Goal: Find specific page/section: Find specific page/section

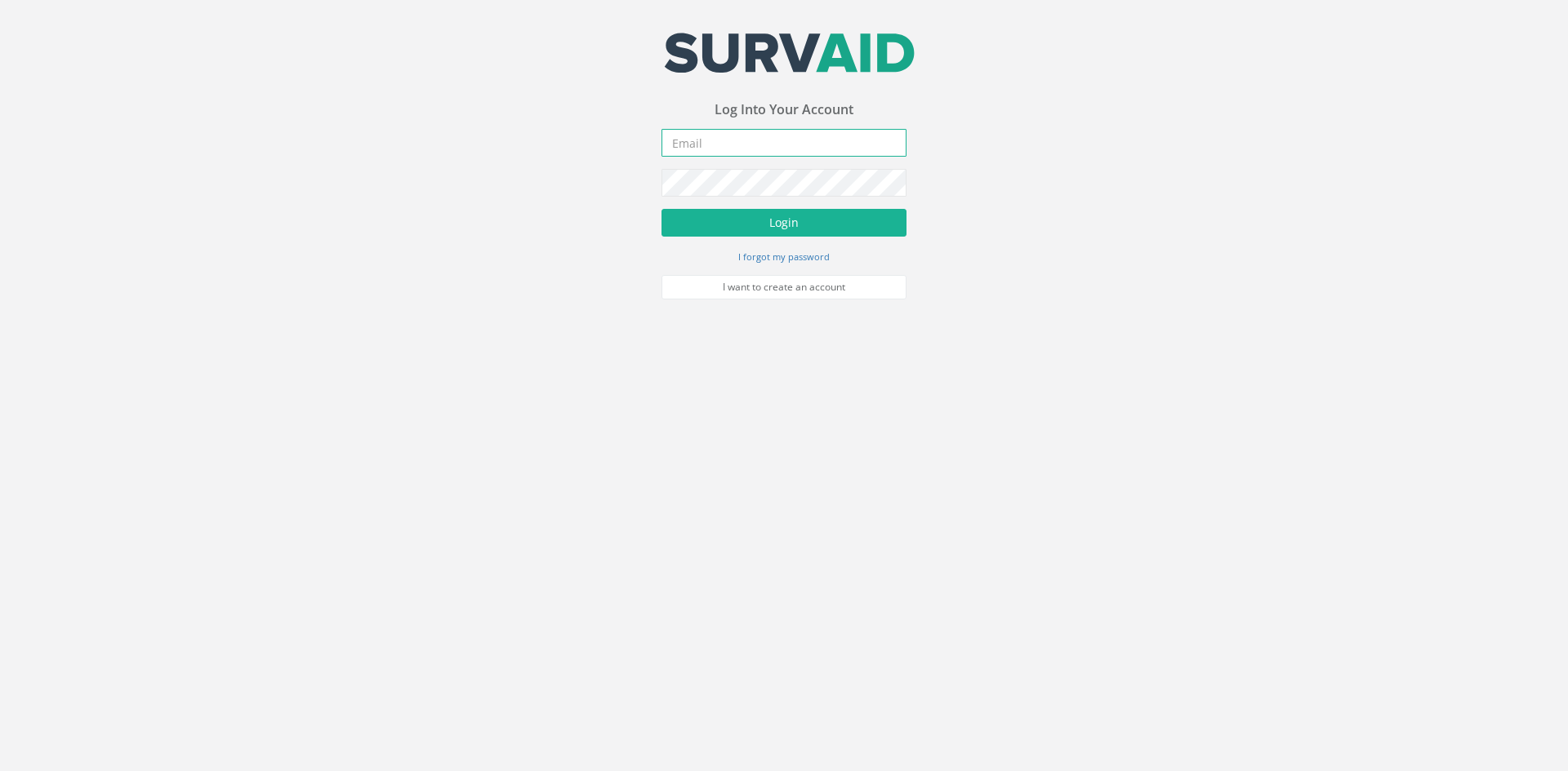
click at [693, 145] on input "email" at bounding box center [784, 143] width 245 height 28
type input "[PERSON_NAME][EMAIL_ADDRESS][PERSON_NAME][DOMAIN_NAME]"
click at [661, 209] on button "Login" at bounding box center [784, 223] width 245 height 28
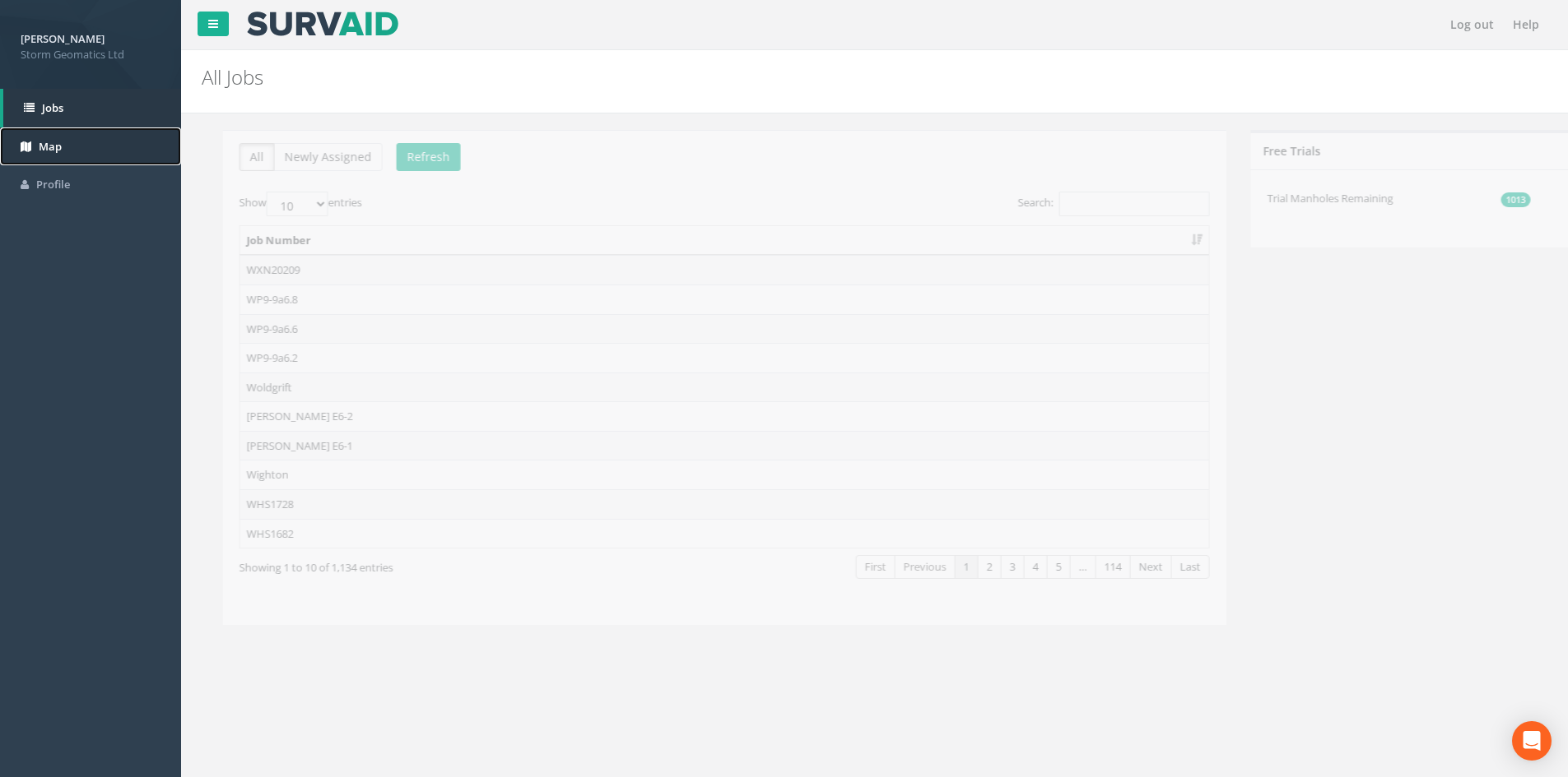
click at [68, 149] on link "Map" at bounding box center [90, 146] width 181 height 39
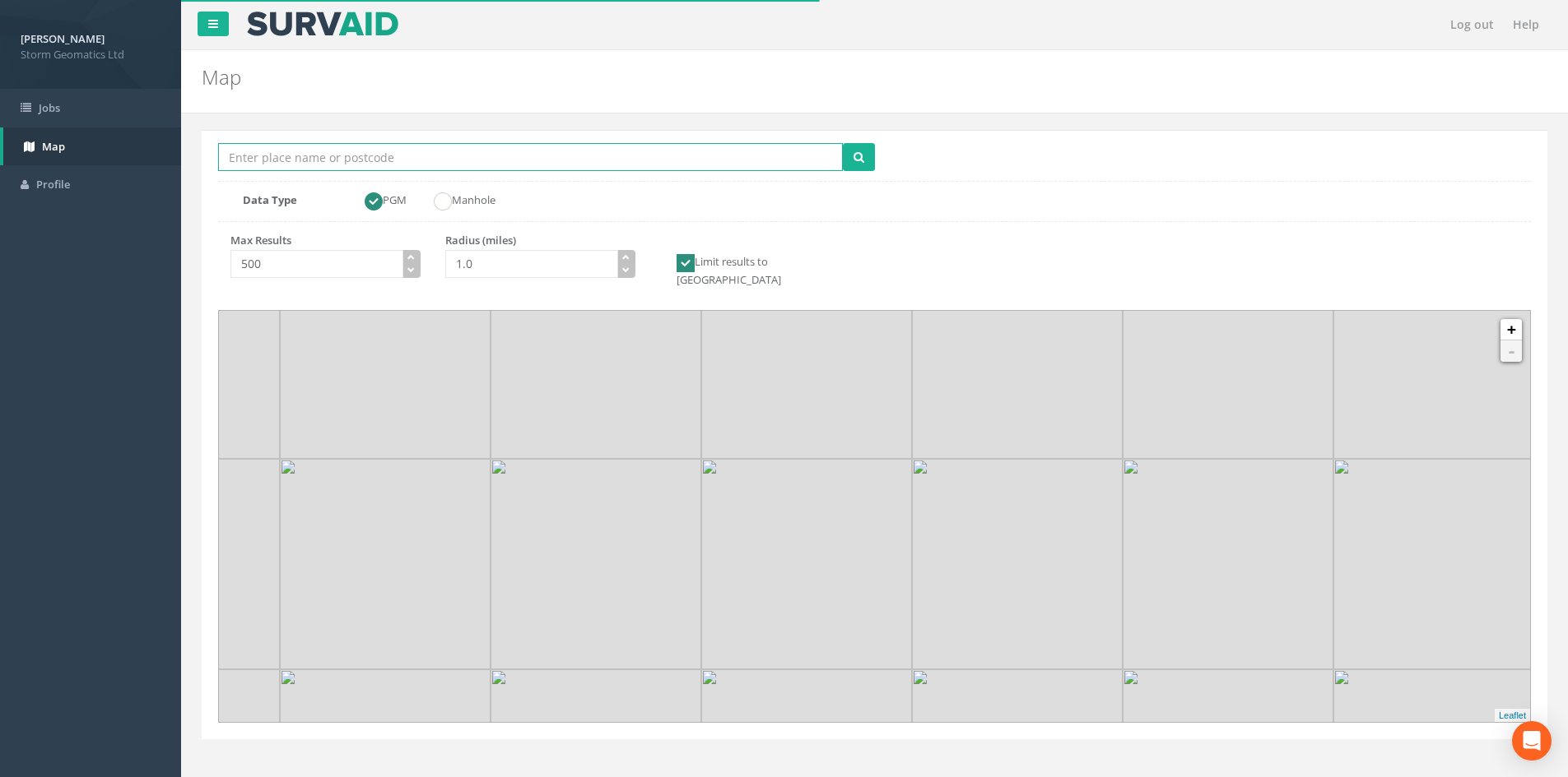
click at [457, 159] on input "Location Search Box" at bounding box center [530, 157] width 625 height 28
paste input "[STREET_ADDRESS][PERSON_NAME]"
click at [412, 155] on input "[STREET_ADDRESS][PERSON_NAME]" at bounding box center [530, 157] width 625 height 28
type input "NG25 0SE"
click at [843, 143] on button "submit" at bounding box center [858, 157] width 32 height 28
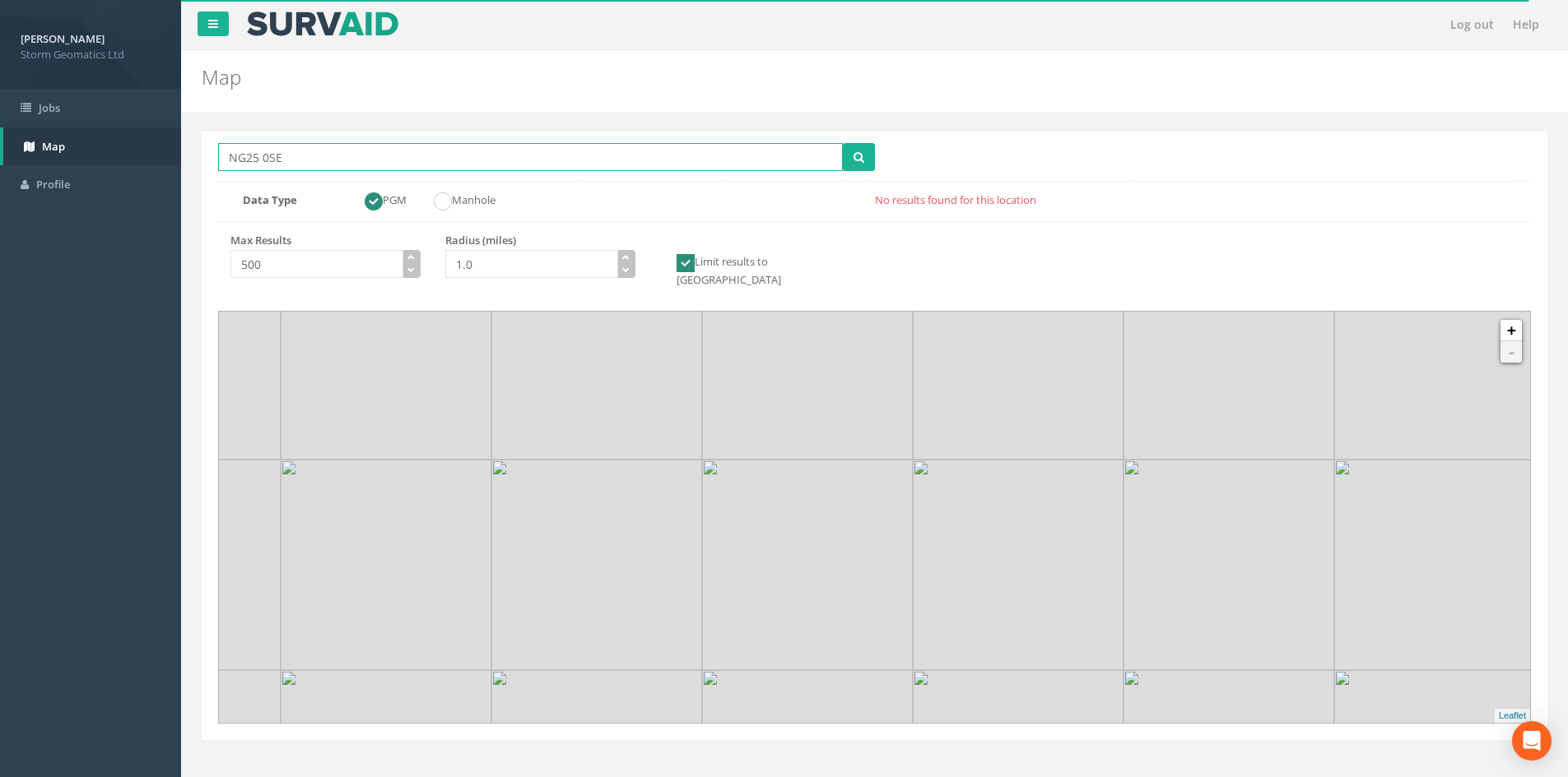
click at [411, 157] on input "NG25 0SE" at bounding box center [530, 157] width 625 height 28
click at [869, 154] on button "submit" at bounding box center [858, 157] width 32 height 28
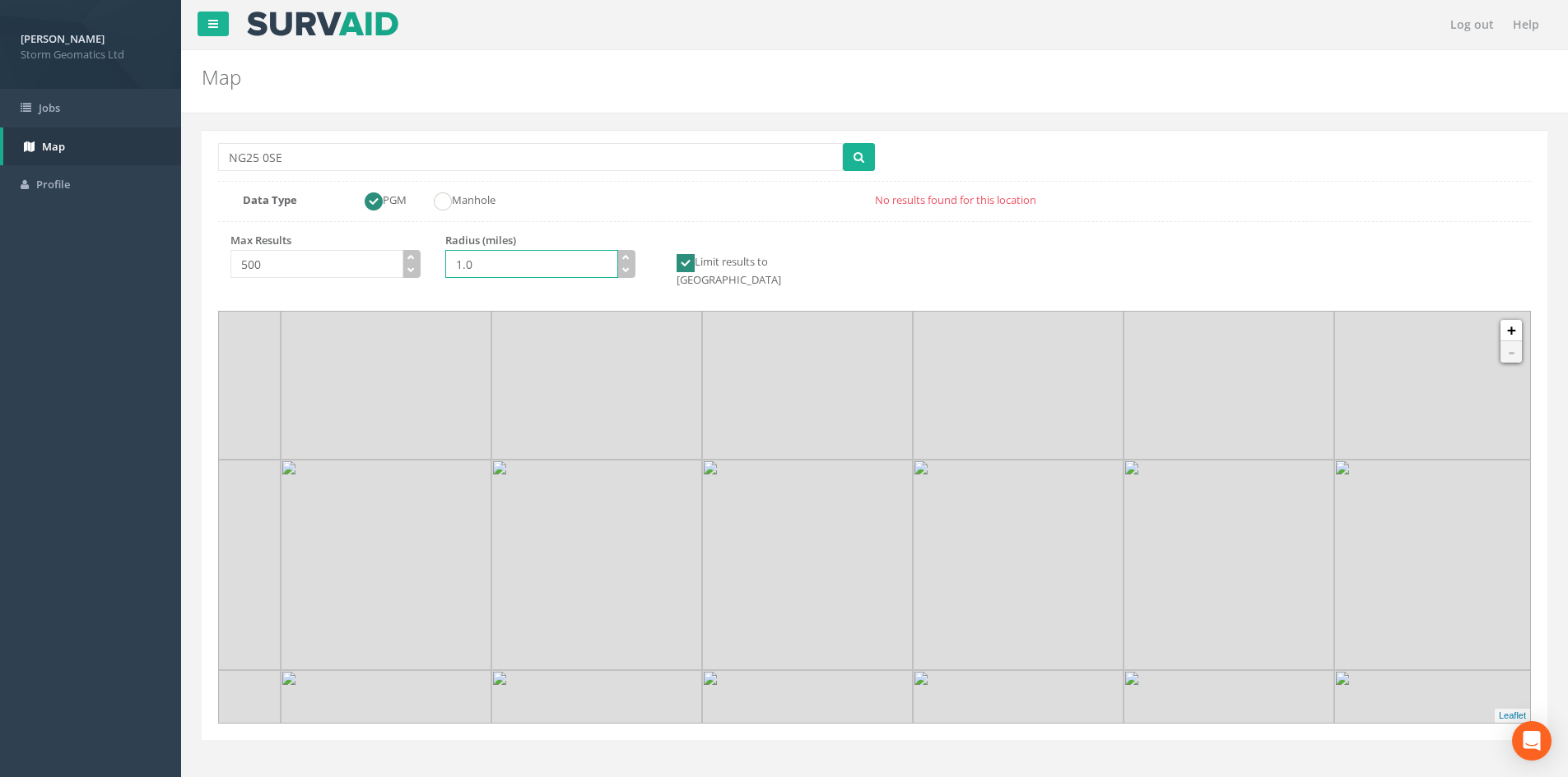
click at [596, 262] on input "1.0" at bounding box center [531, 264] width 173 height 28
type input "1"
type input "5.0"
click at [862, 154] on icon "submit" at bounding box center [858, 157] width 11 height 12
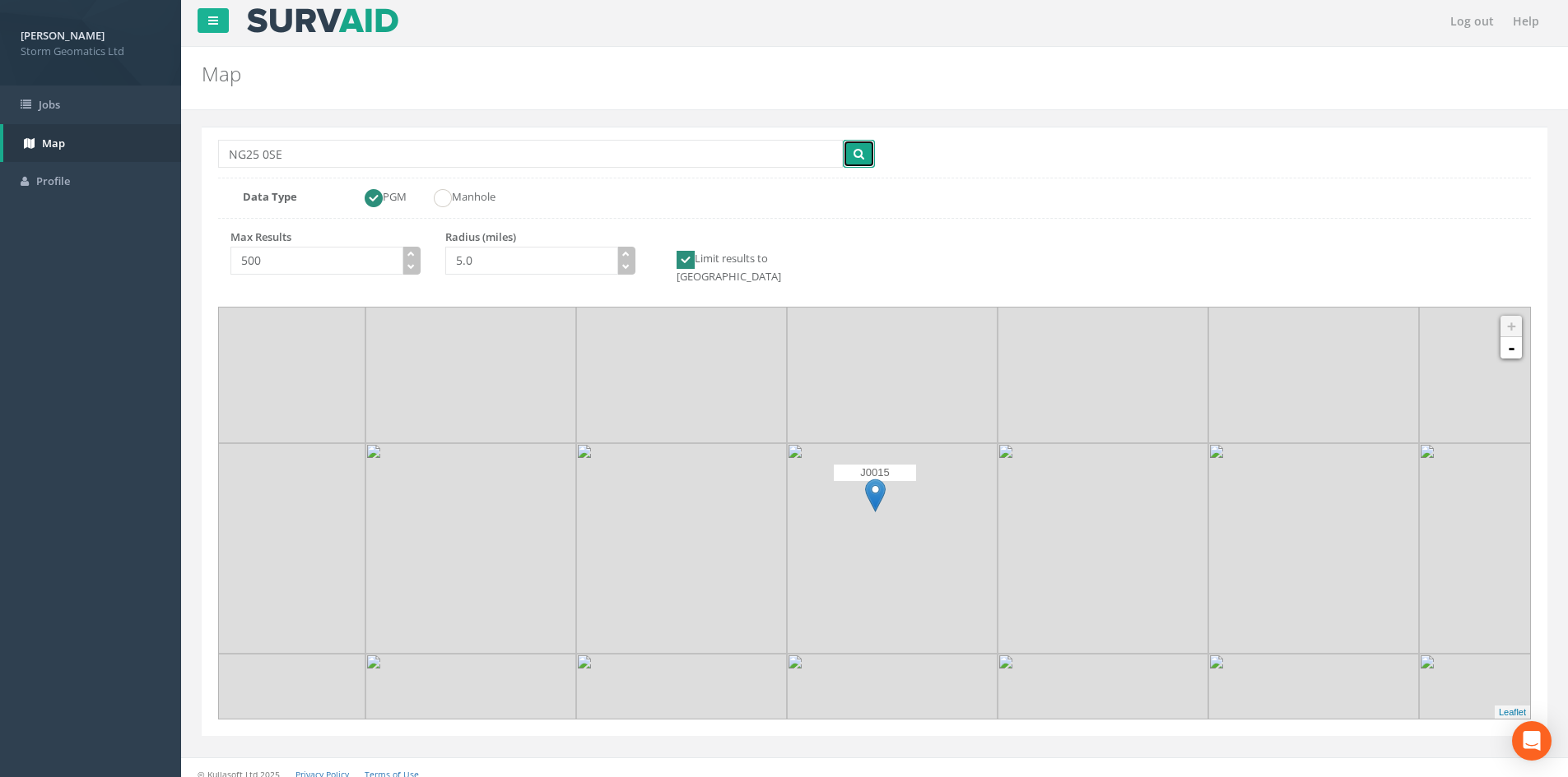
scroll to position [1, 0]
click at [872, 481] on img at bounding box center [875, 498] width 21 height 34
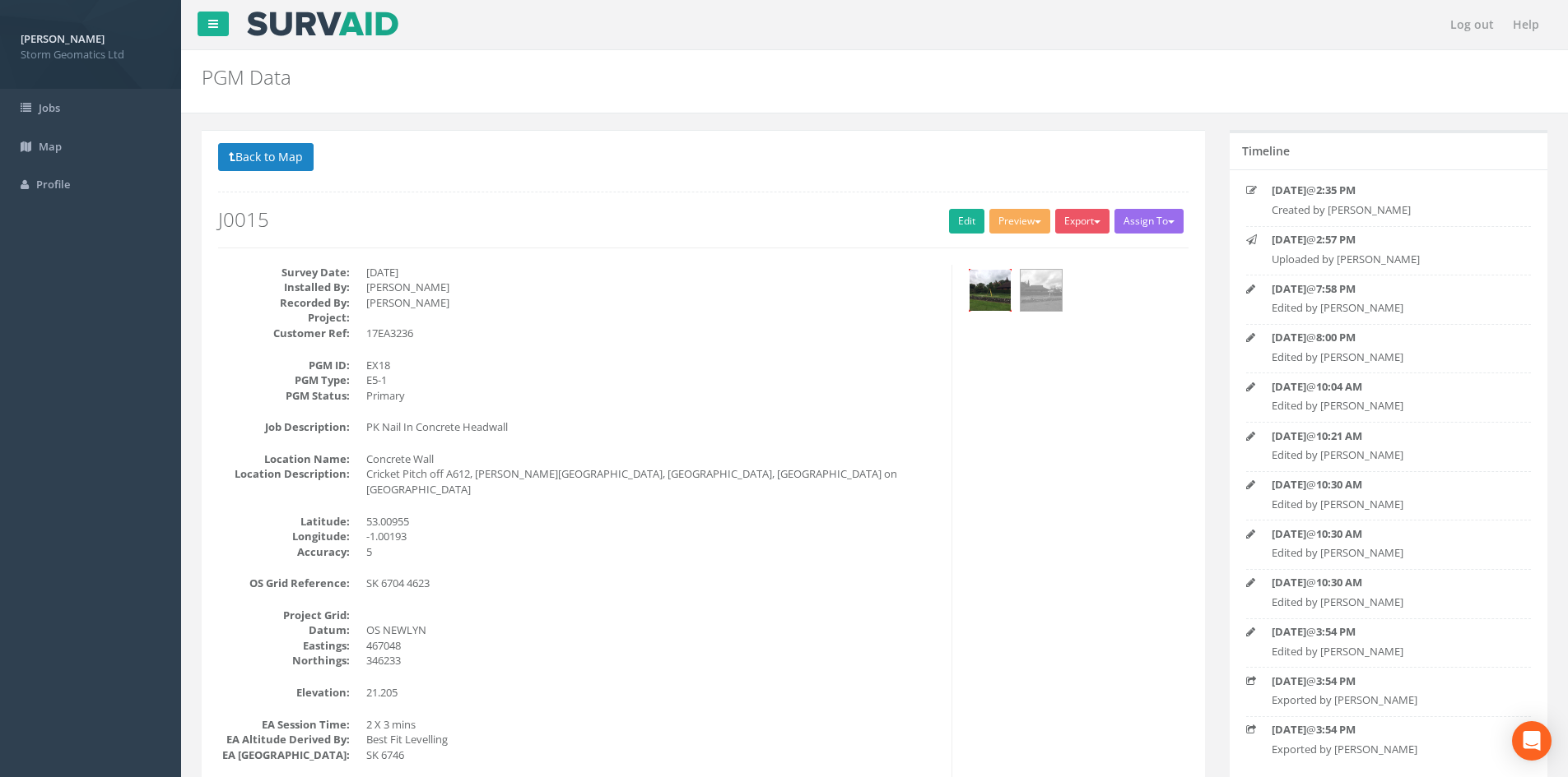
click at [997, 295] on img at bounding box center [991, 291] width 41 height 41
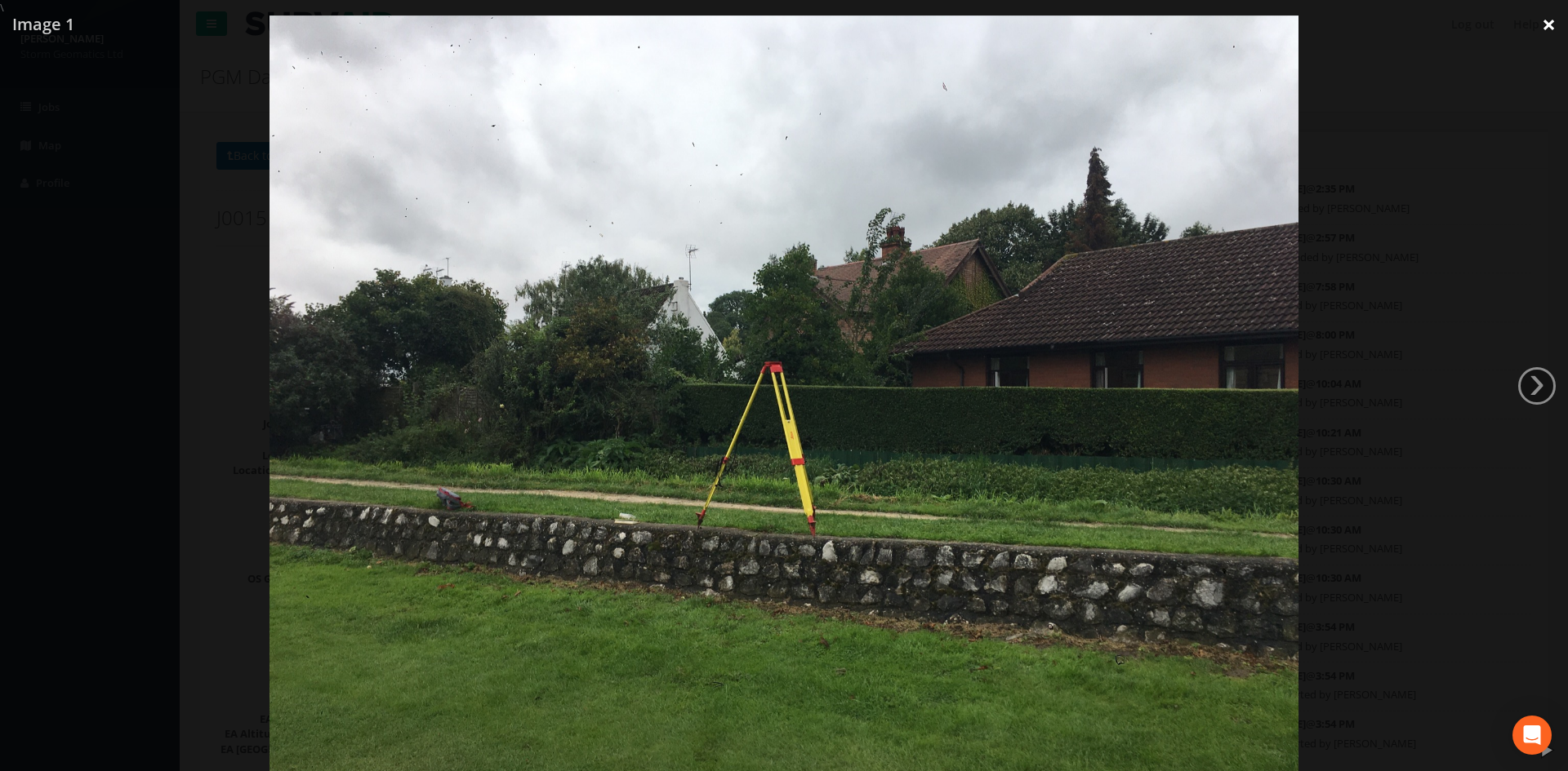
click at [1547, 23] on link "×" at bounding box center [1548, 25] width 39 height 49
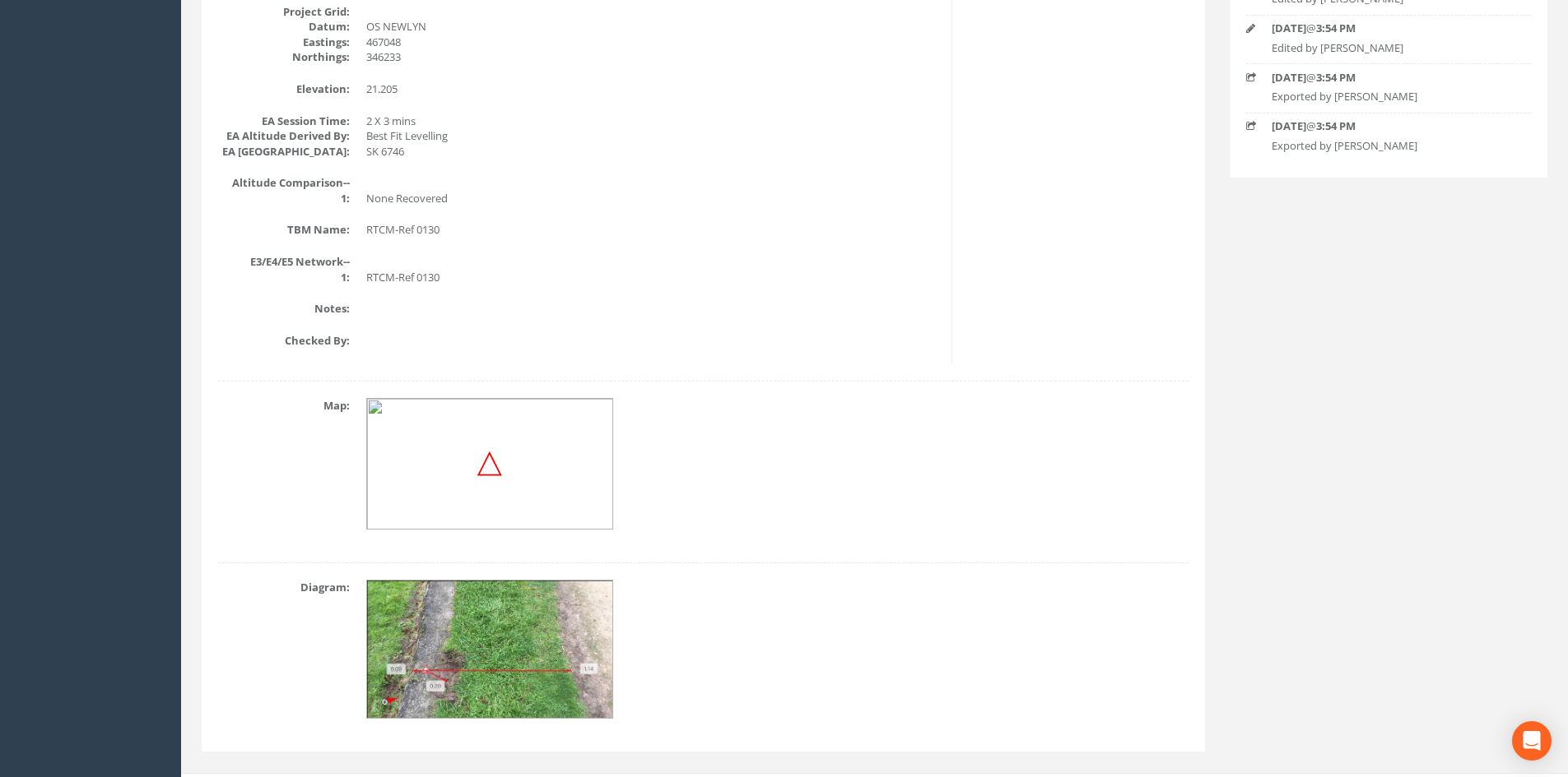
scroll to position [617, 0]
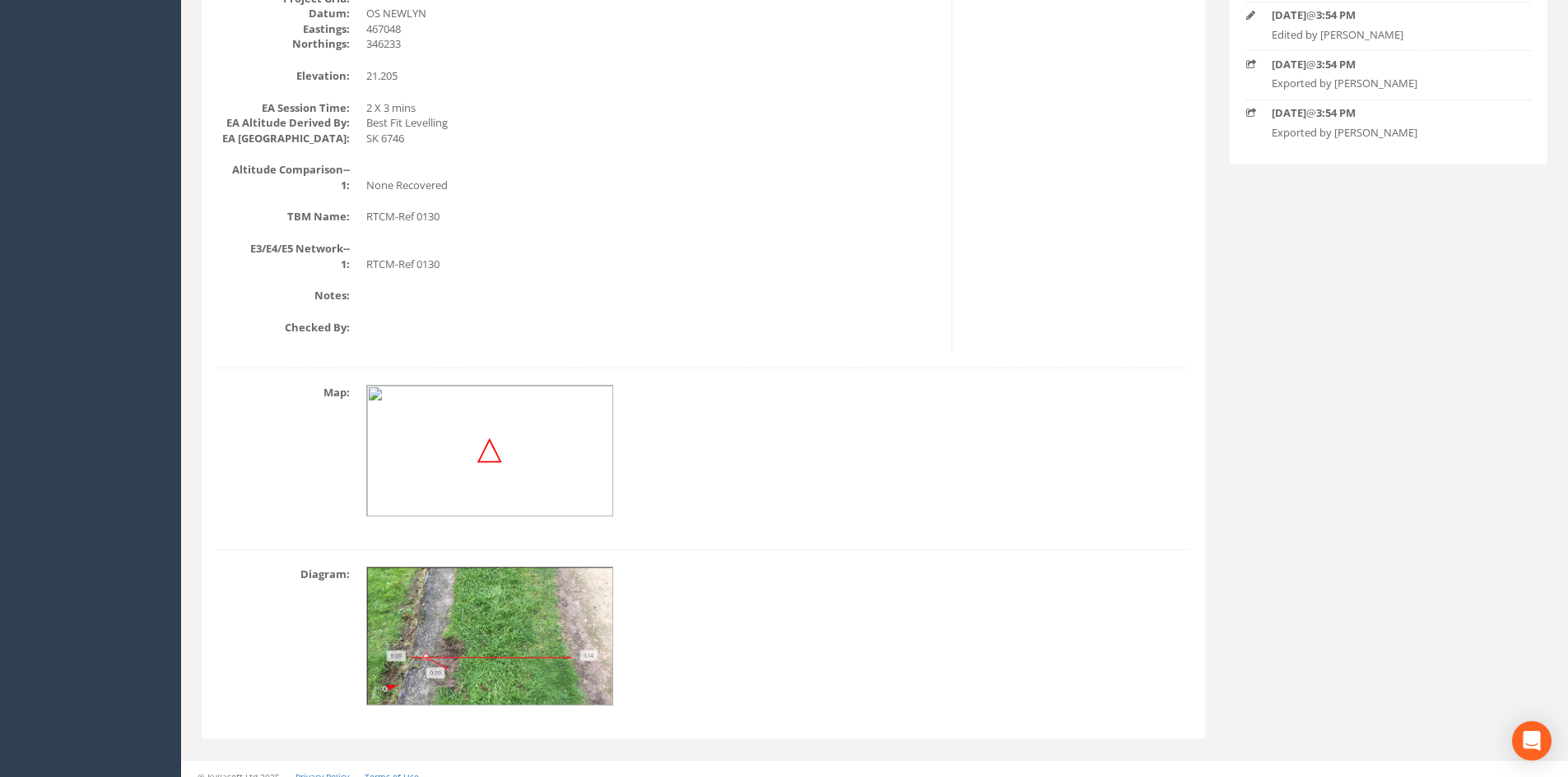
click at [444, 624] on img at bounding box center [490, 637] width 247 height 139
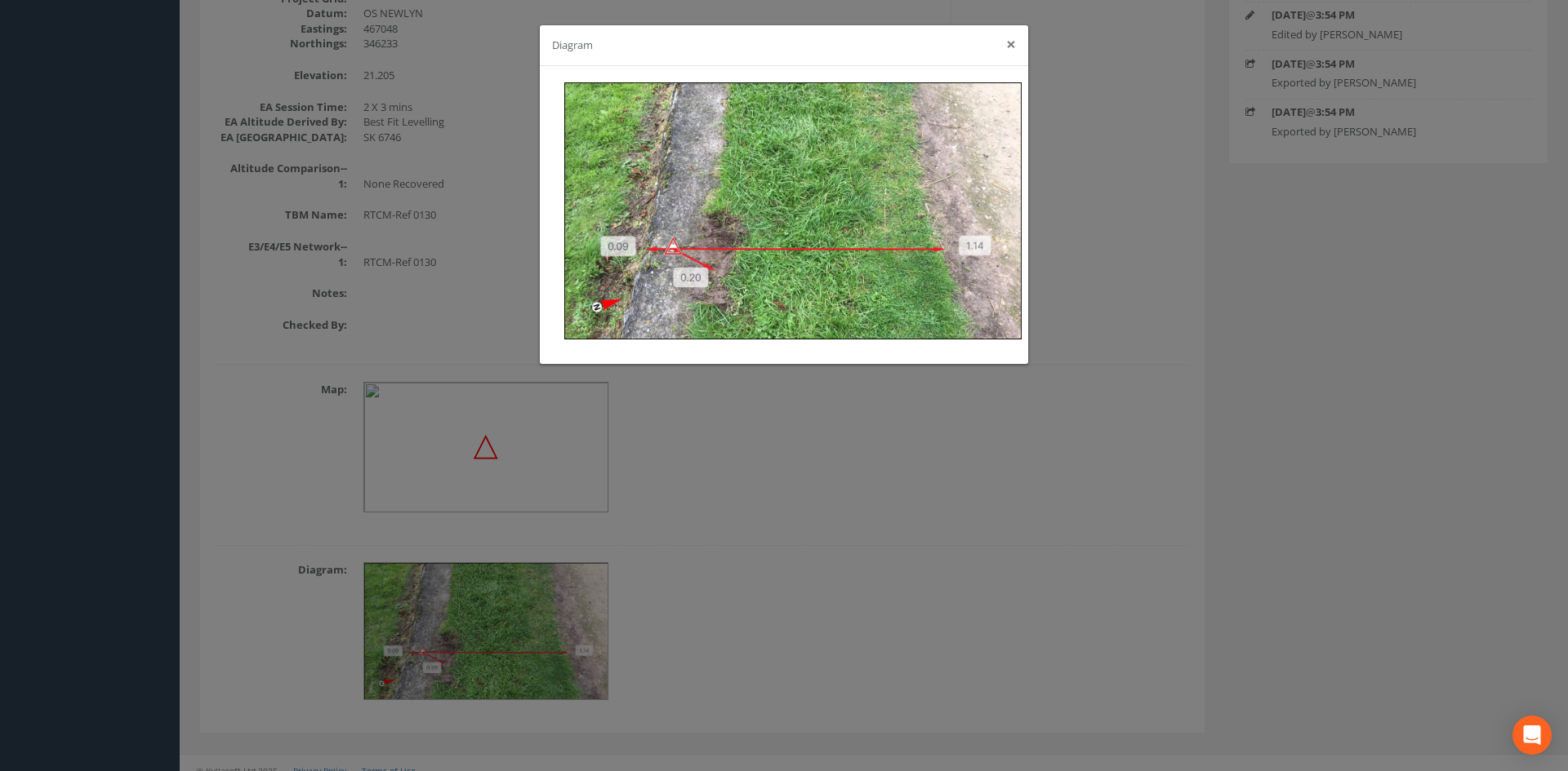
click at [1014, 49] on button "×" at bounding box center [1011, 44] width 10 height 17
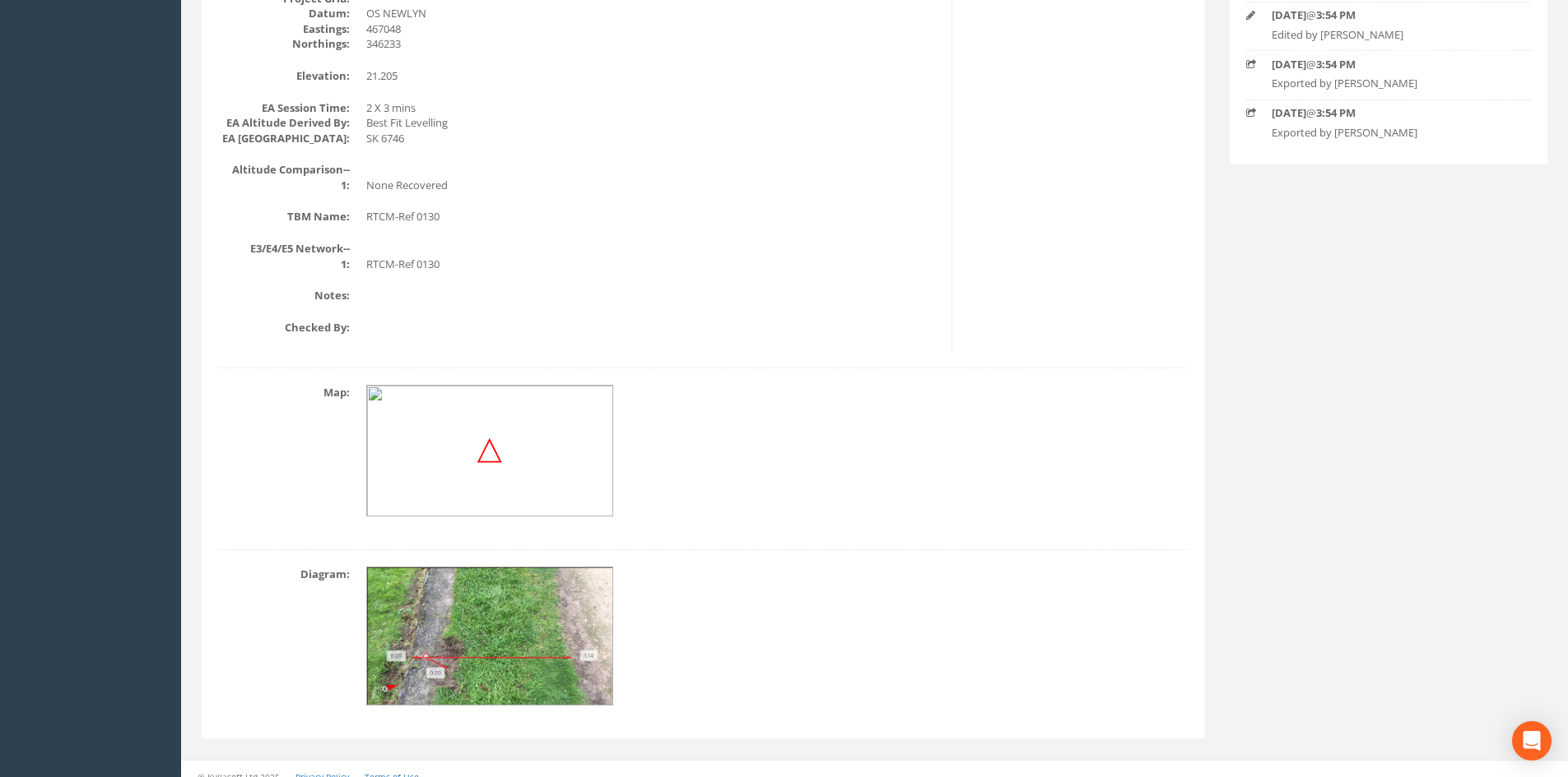
click at [497, 438] on img at bounding box center [490, 451] width 25 height 25
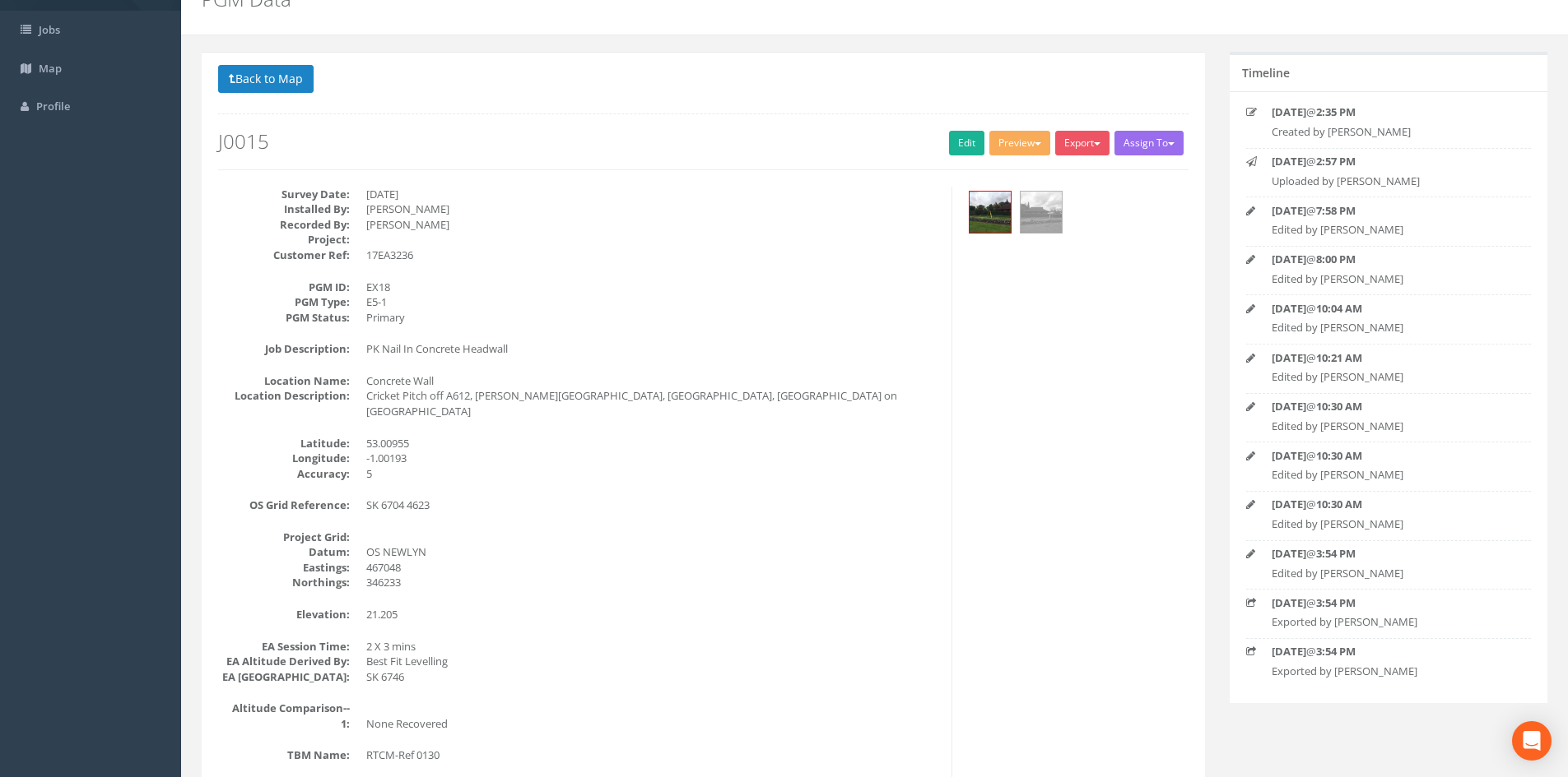
scroll to position [0, 0]
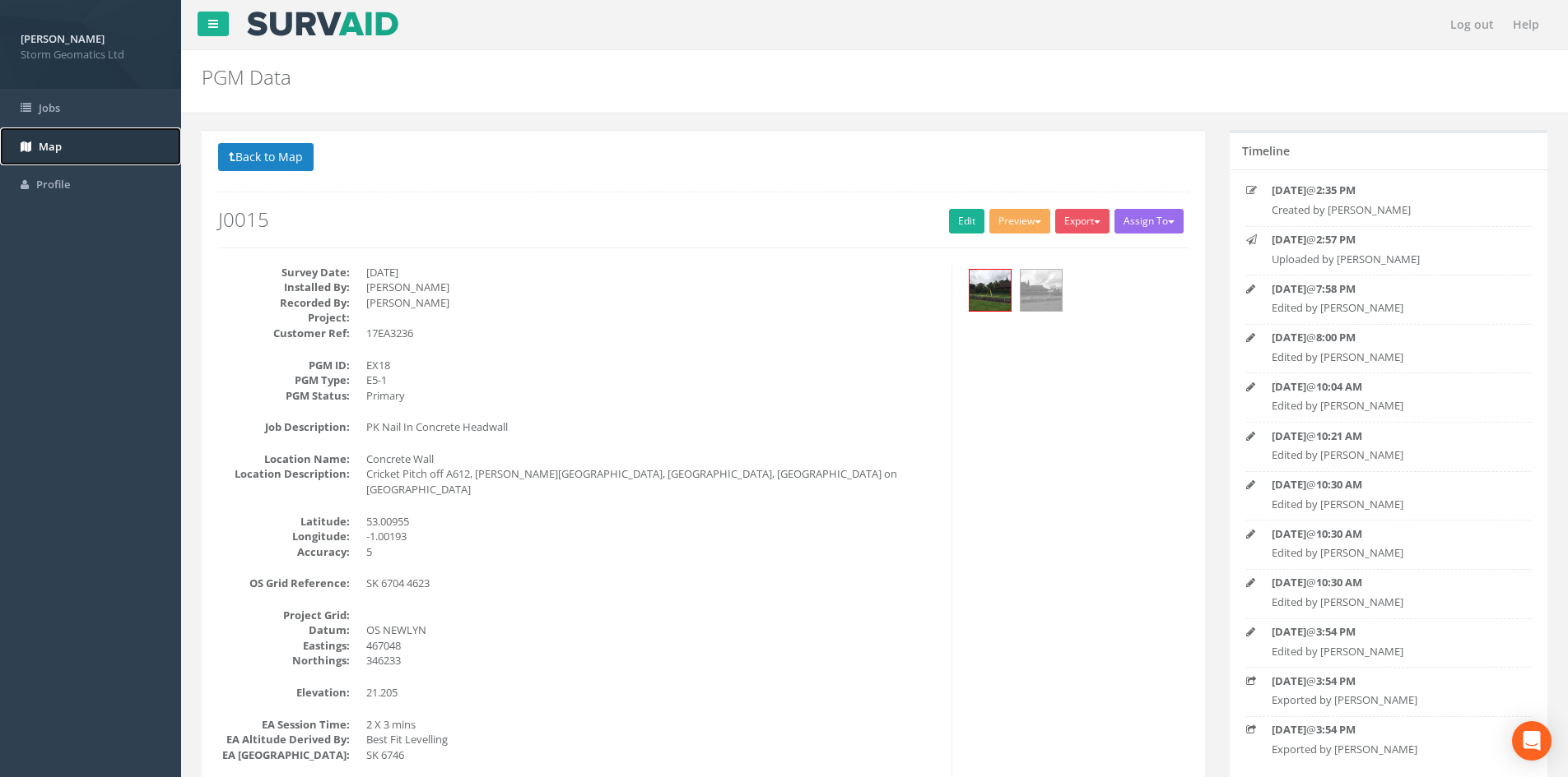
click at [80, 152] on link "Map" at bounding box center [90, 146] width 181 height 39
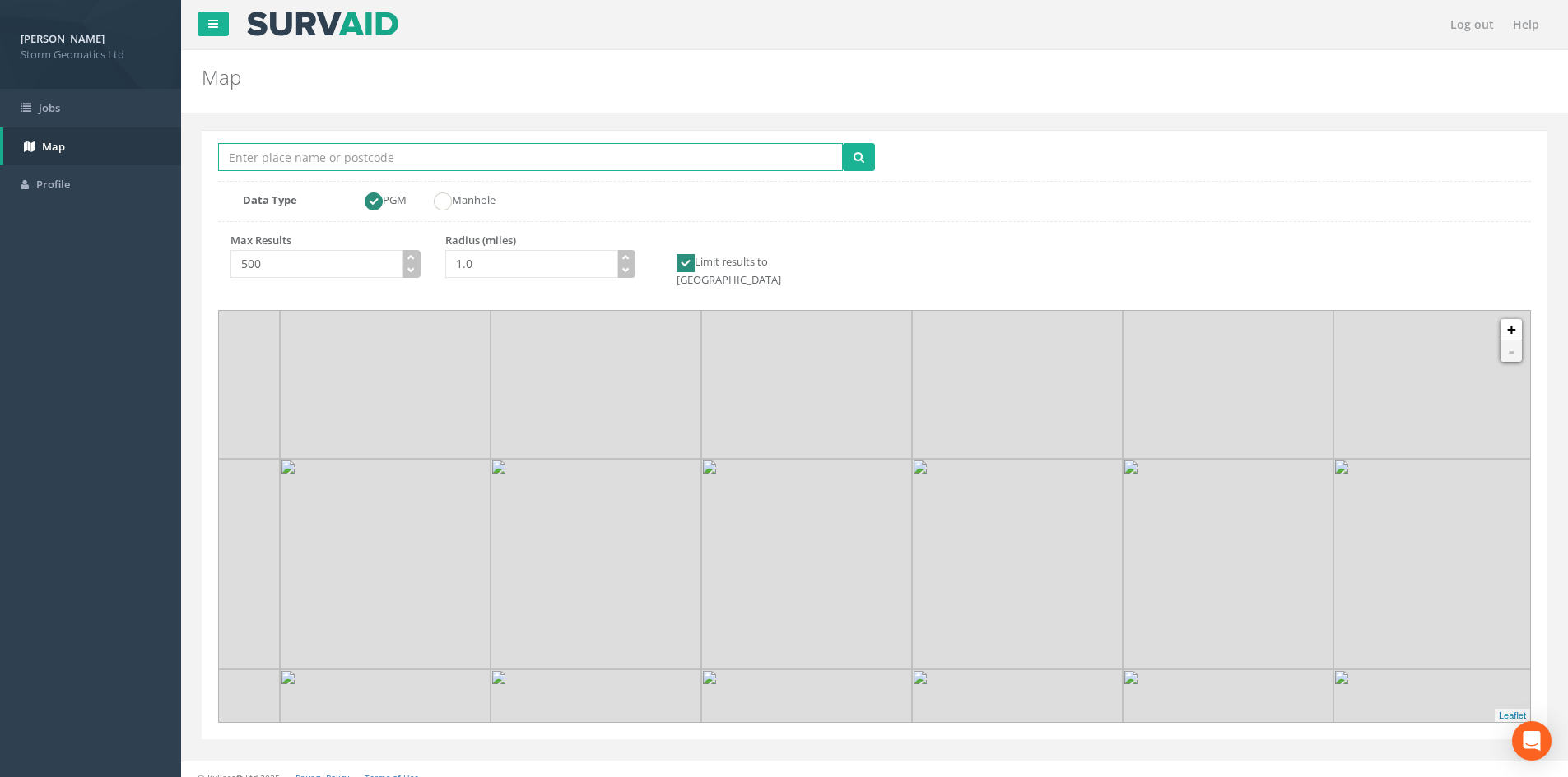
click at [404, 161] on input "Location Search Box" at bounding box center [530, 157] width 625 height 28
paste input "[STREET_ADDRESS][PERSON_NAME][PERSON_NAME]"
click at [615, 155] on input "[STREET_ADDRESS][PERSON_NAME][PERSON_NAME]" at bounding box center [530, 157] width 625 height 28
type input "SK13 2NS"
click at [624, 258] on icon "button" at bounding box center [625, 257] width 7 height 7
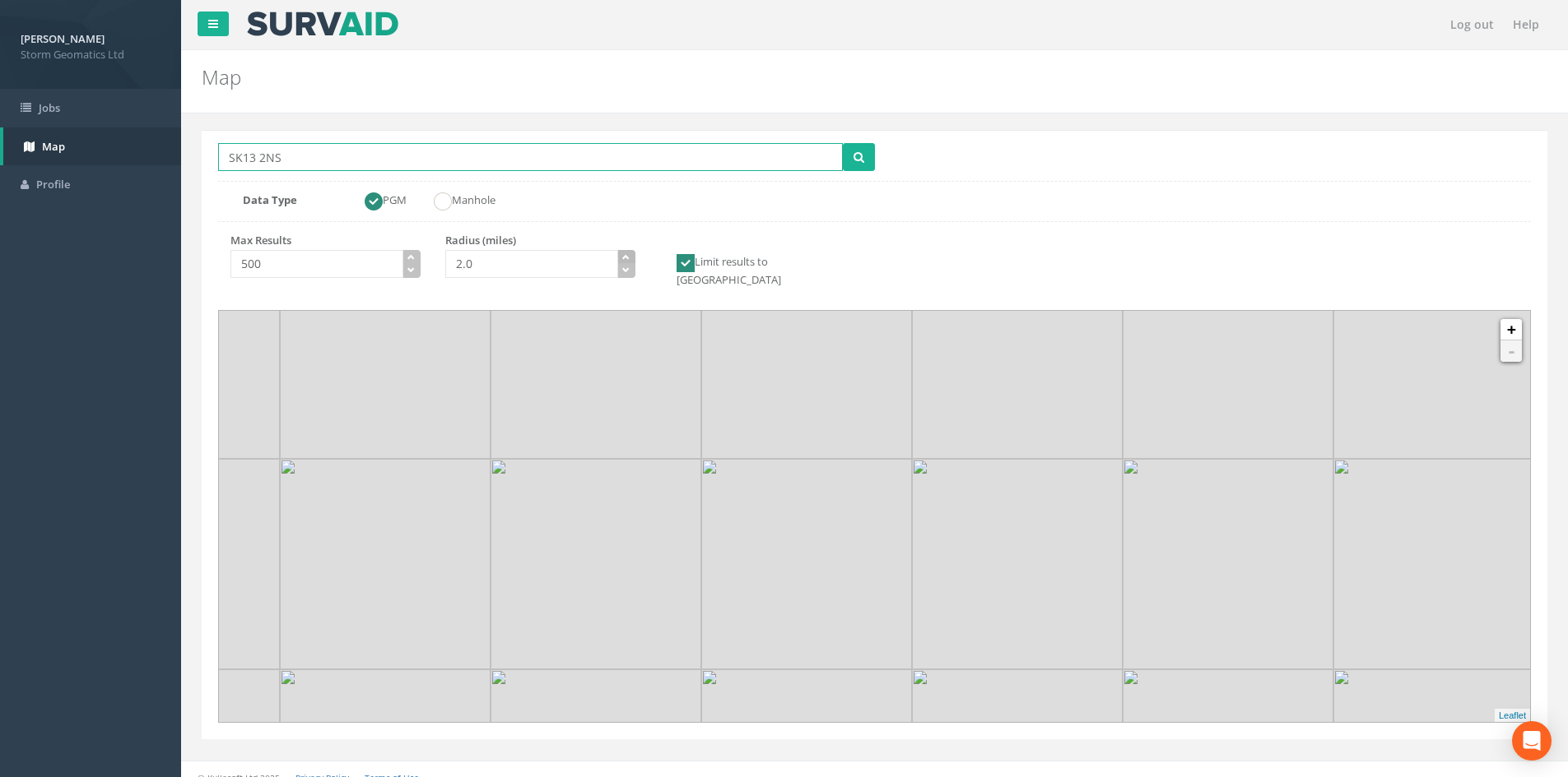
click at [624, 258] on icon "button" at bounding box center [625, 257] width 7 height 7
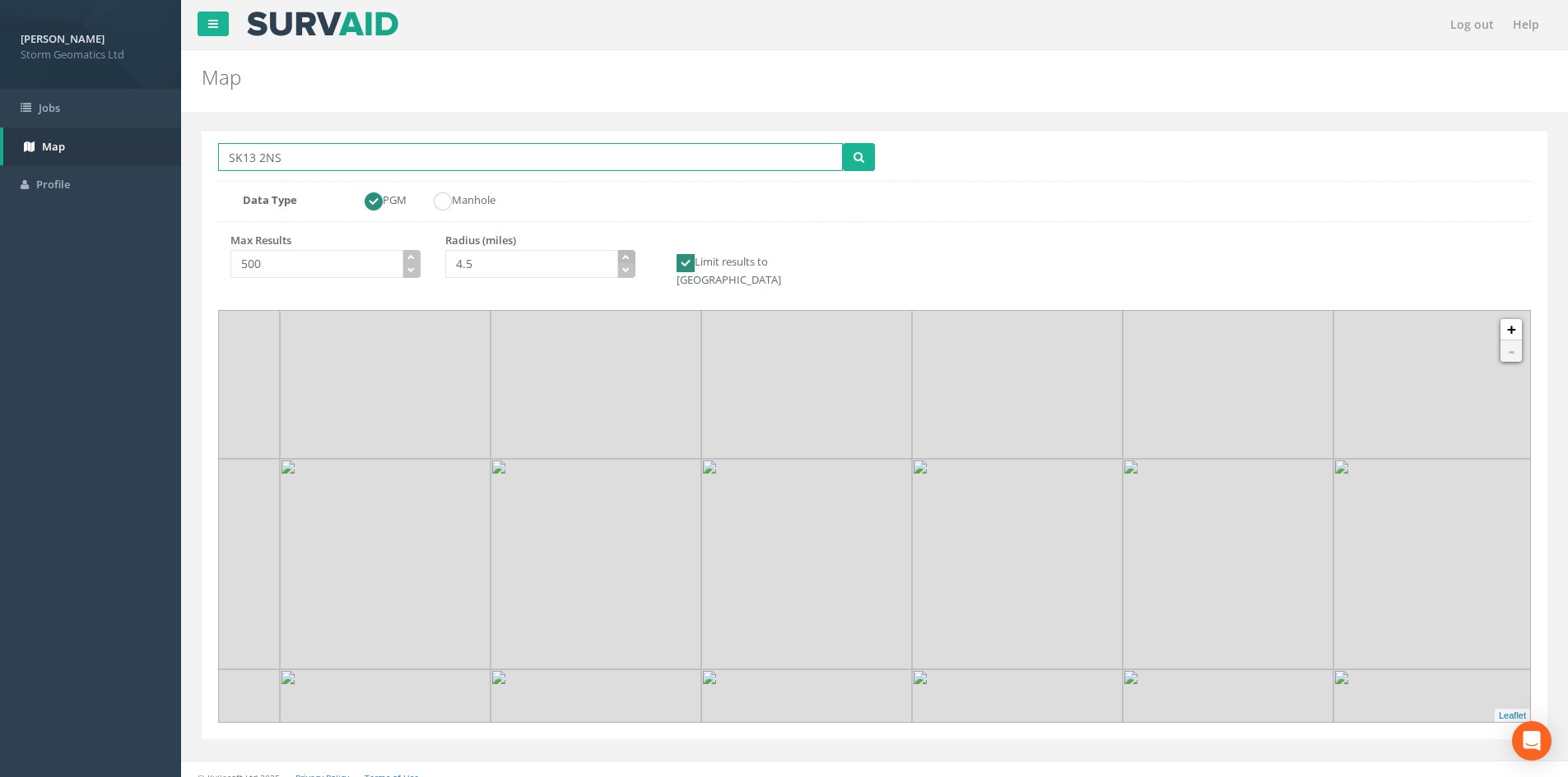
click at [624, 258] on icon "button" at bounding box center [625, 257] width 7 height 7
type input "4.0"
click at [629, 274] on icon "button" at bounding box center [625, 270] width 7 height 7
type input "SK13 2NS"
click at [856, 158] on icon "submit" at bounding box center [858, 157] width 11 height 12
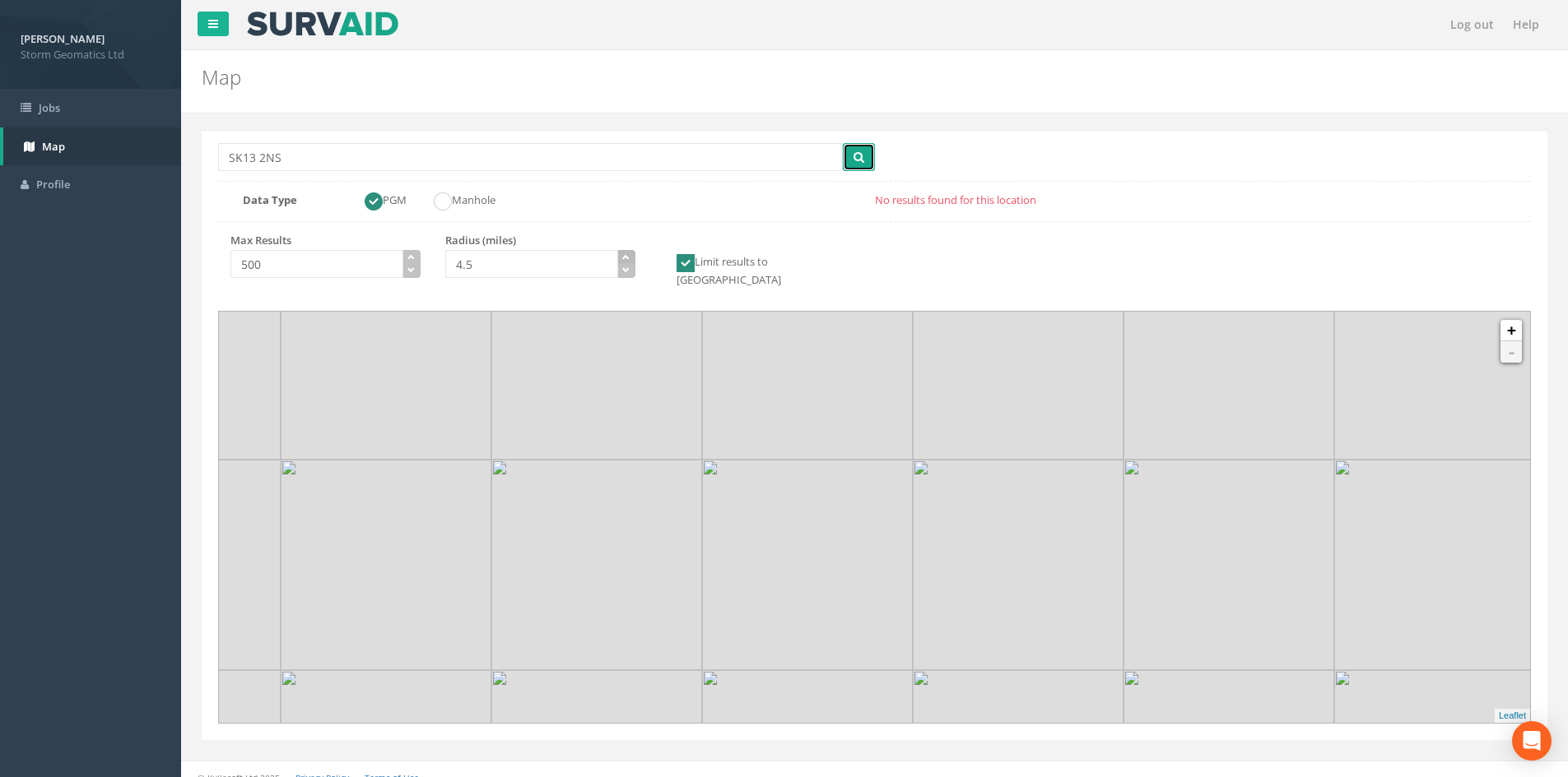
click at [622, 254] on icon "button" at bounding box center [625, 257] width 7 height 7
click at [858, 156] on icon "submit" at bounding box center [858, 157] width 11 height 12
click at [601, 268] on input "5.0" at bounding box center [531, 264] width 173 height 28
type input "5"
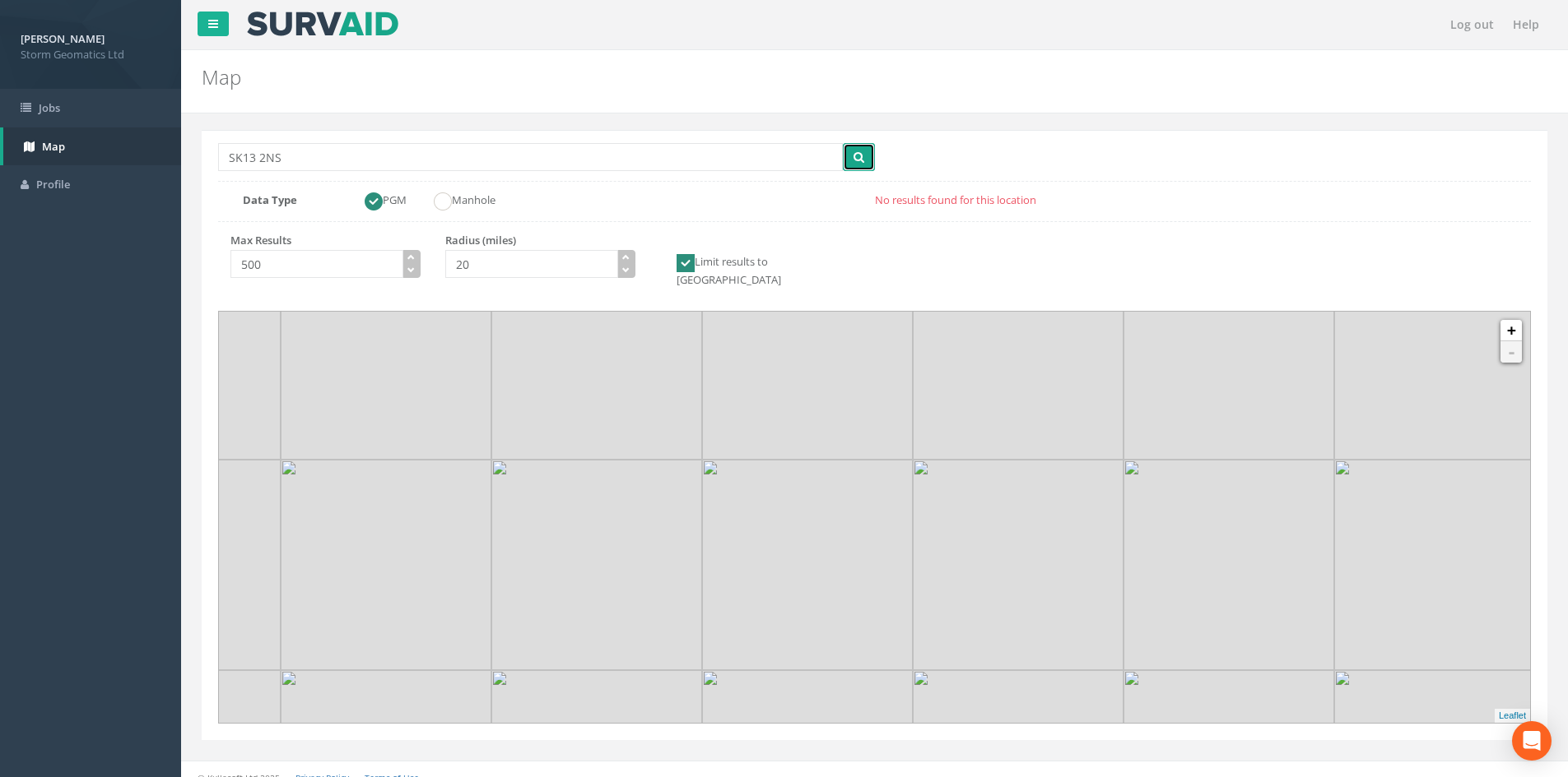
type input "20.0"
click at [858, 159] on icon "submit" at bounding box center [858, 157] width 11 height 12
